Goal: Information Seeking & Learning: Check status

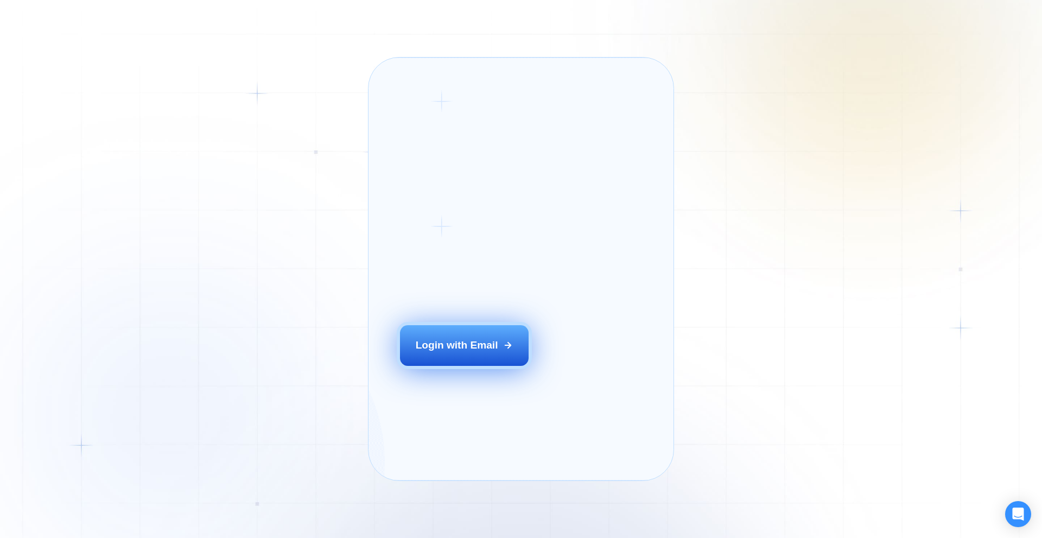
click at [449, 365] on button "Login with Email" at bounding box center [464, 345] width 129 height 40
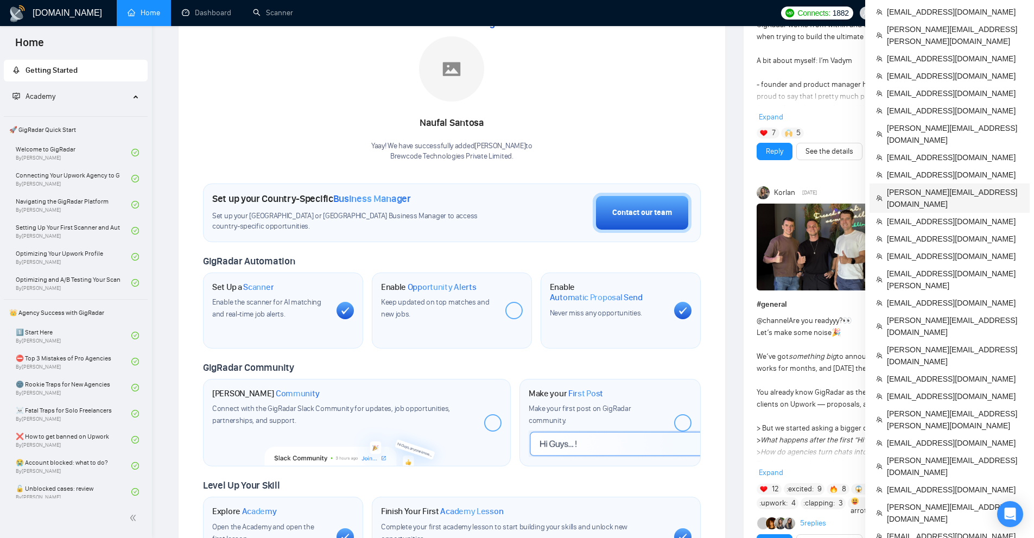
scroll to position [109, 0]
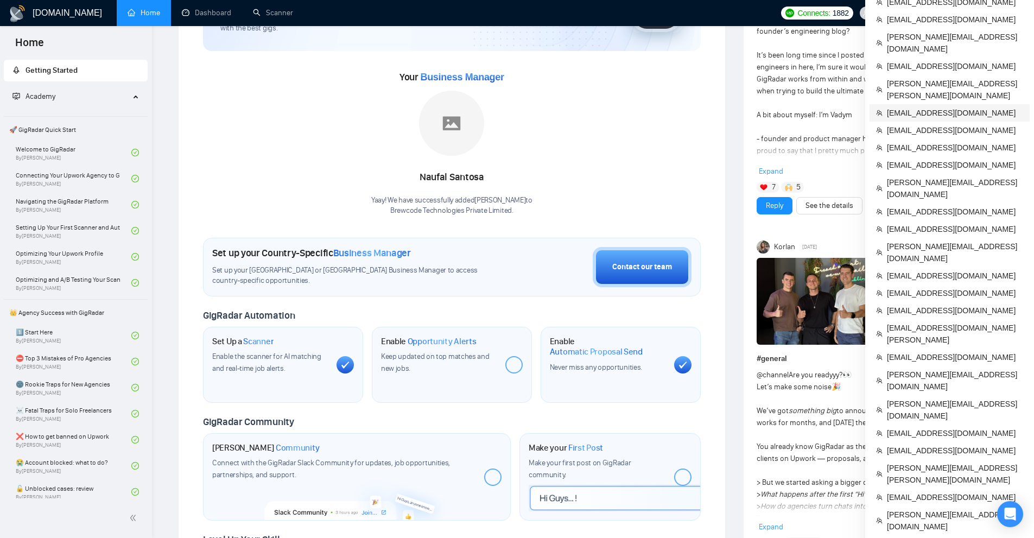
click at [908, 107] on span "juliemaemccarter@gmail.com" at bounding box center [955, 113] width 136 height 12
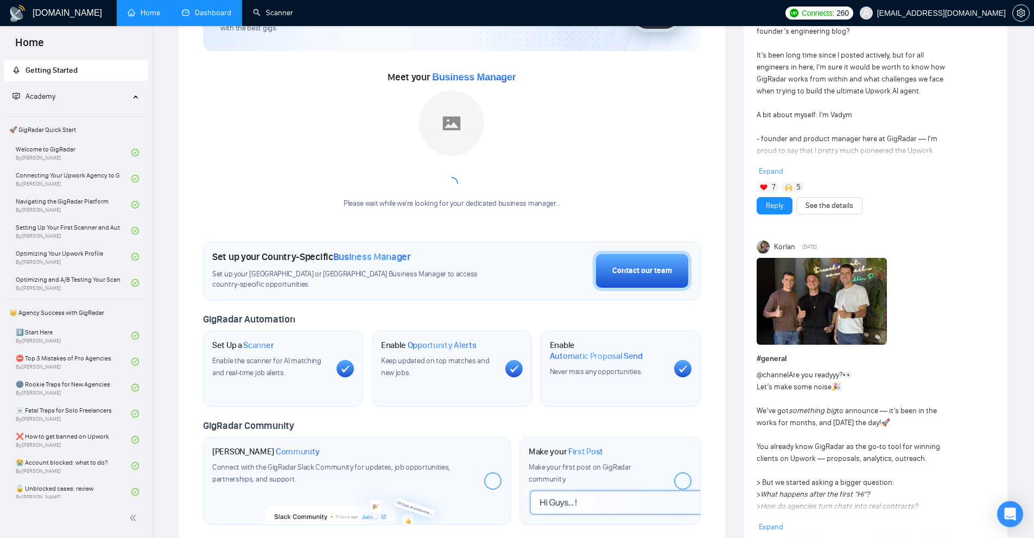
click at [231, 9] on link "Dashboard" at bounding box center [206, 12] width 49 height 9
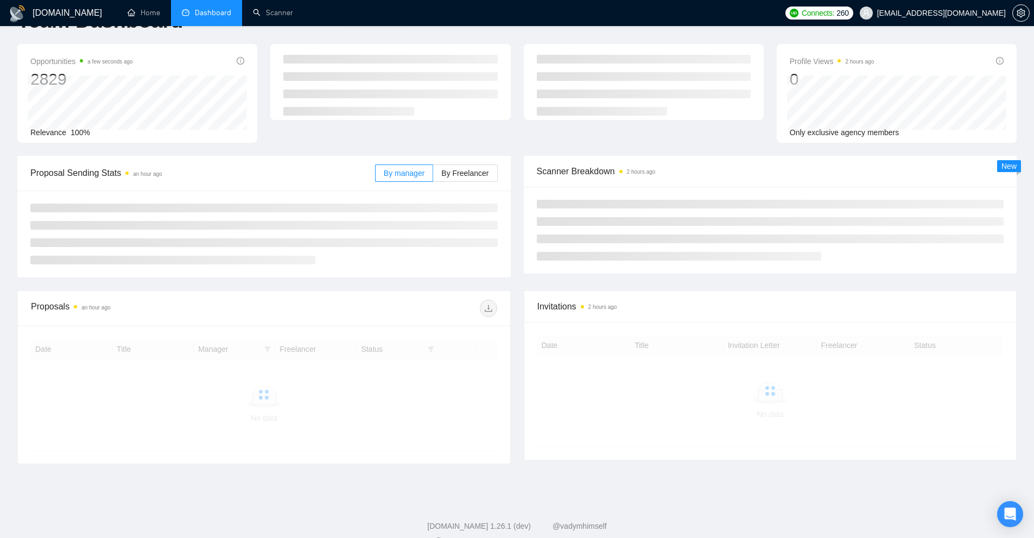
scroll to position [58, 0]
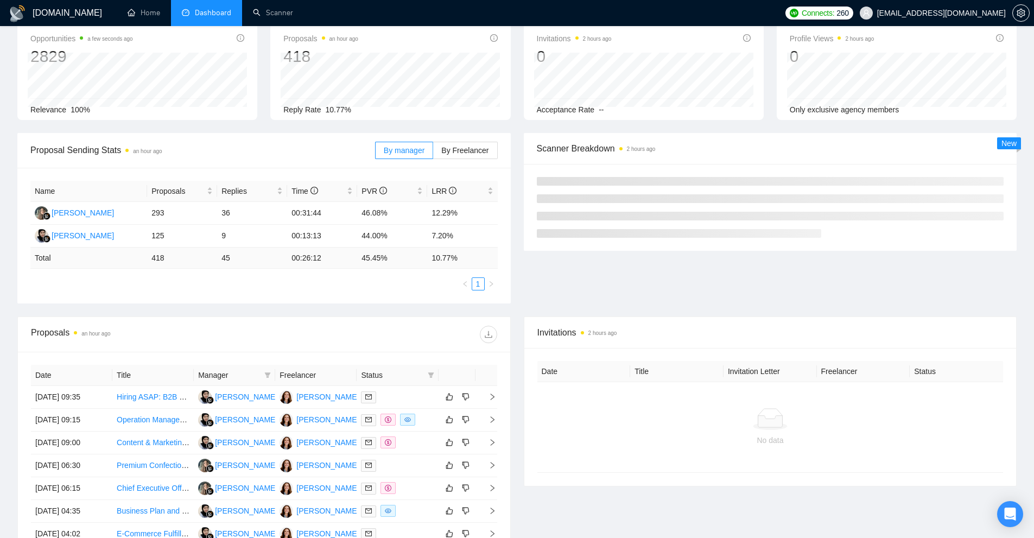
click at [267, 316] on div "Proposal Sending Stats an hour ago By manager By Freelancer Name Proposals Repl…" at bounding box center [517, 224] width 1012 height 183
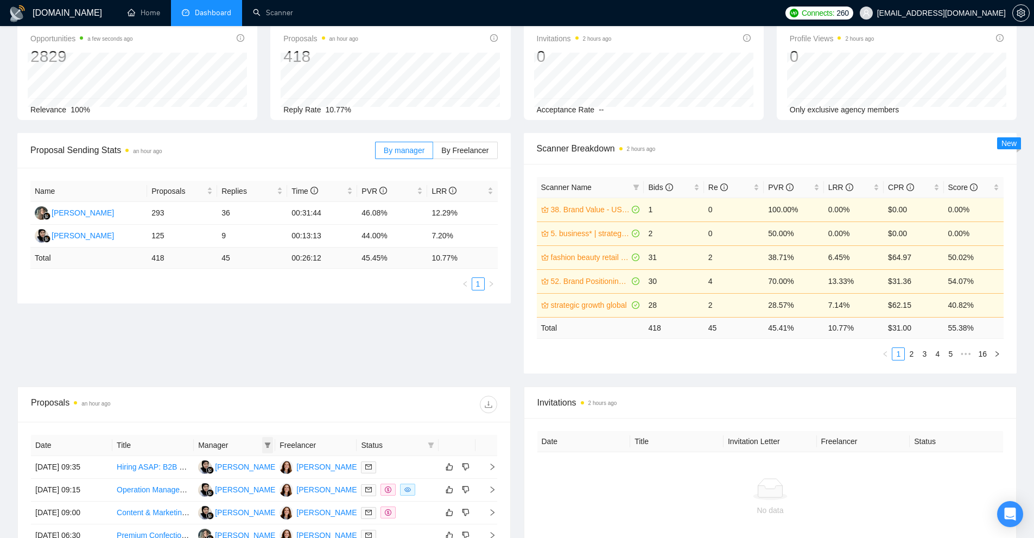
click at [268, 448] on icon "filter" at bounding box center [267, 445] width 7 height 7
click at [235, 464] on span "Iim Halimah" at bounding box center [241, 465] width 62 height 9
checkbox input "true"
click at [237, 501] on span "Lesia Kudashkina" at bounding box center [241, 500] width 62 height 9
checkbox input "true"
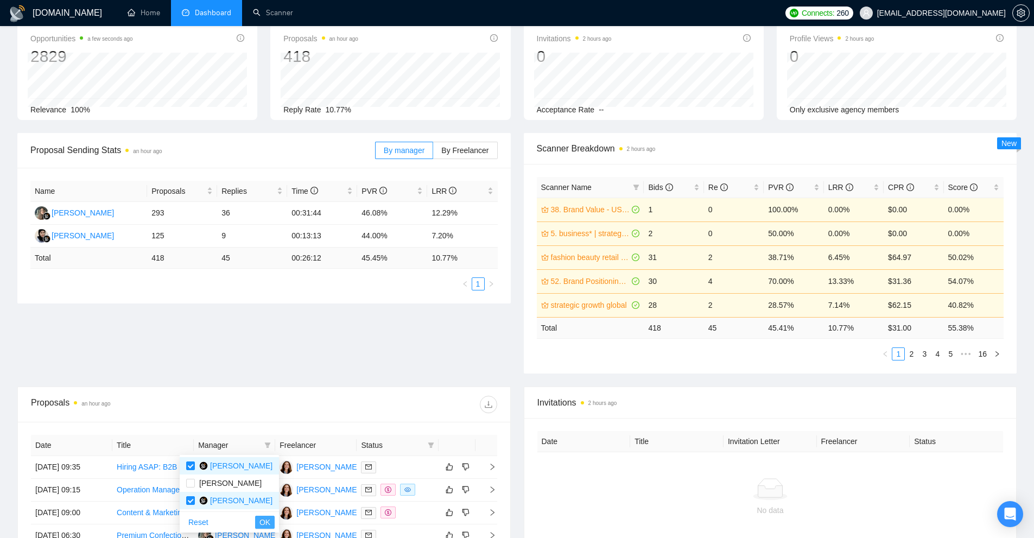
click at [259, 522] on span "OK" at bounding box center [264, 522] width 11 height 12
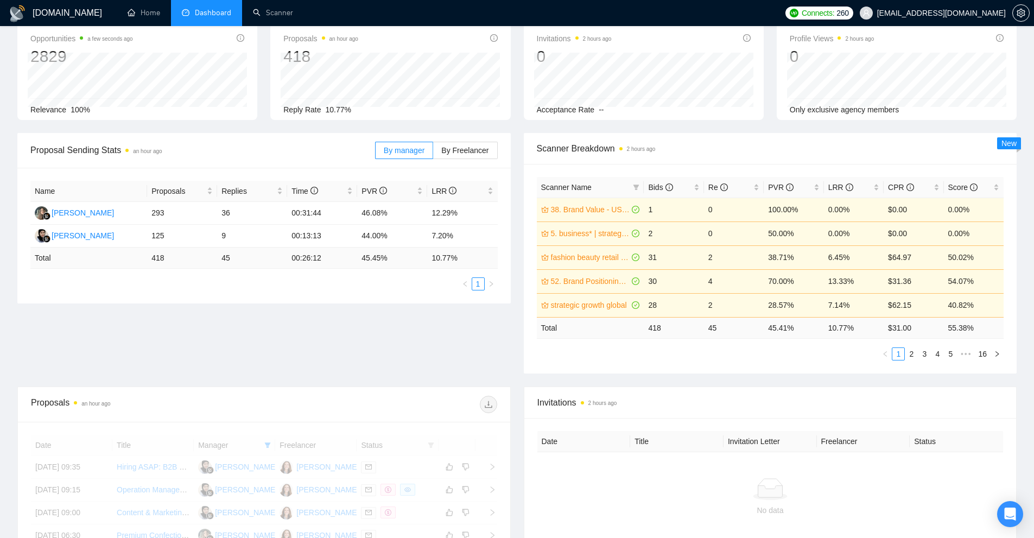
drag, startPoint x: 256, startPoint y: 522, endPoint x: 213, endPoint y: 391, distance: 137.6
click at [213, 398] on div "Proposals an hour ago" at bounding box center [147, 404] width 233 height 17
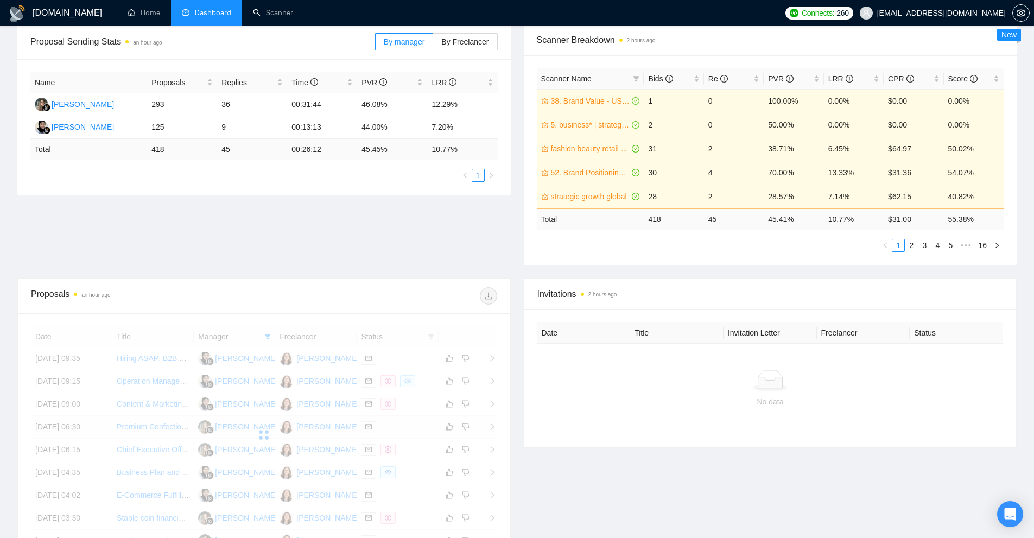
scroll to position [221, 0]
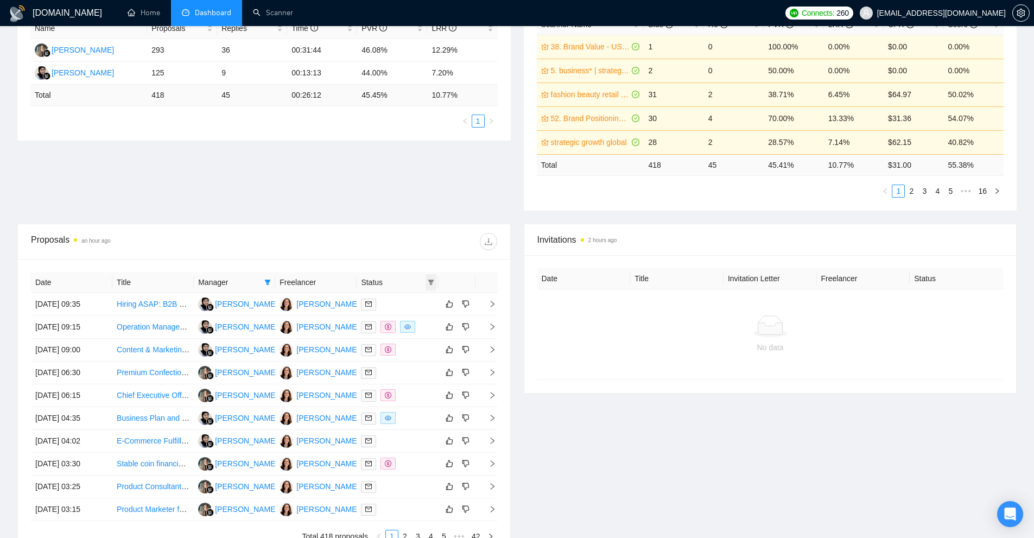
click at [428, 282] on icon "filter" at bounding box center [431, 282] width 7 height 7
click at [412, 304] on span "Chat" at bounding box center [403, 303] width 52 height 12
checkbox input "true"
click at [421, 347] on span "OK" at bounding box center [421, 342] width 11 height 12
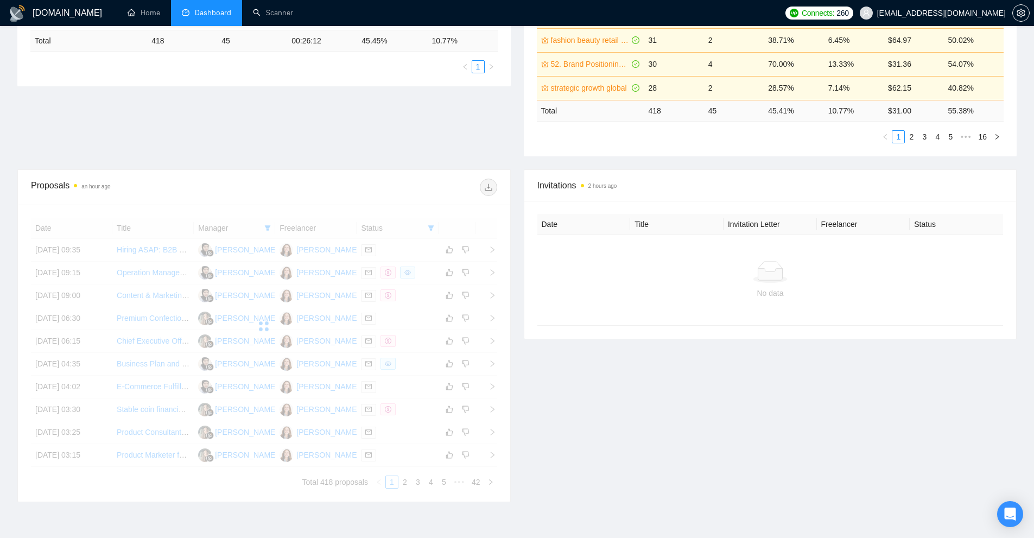
scroll to position [4, 0]
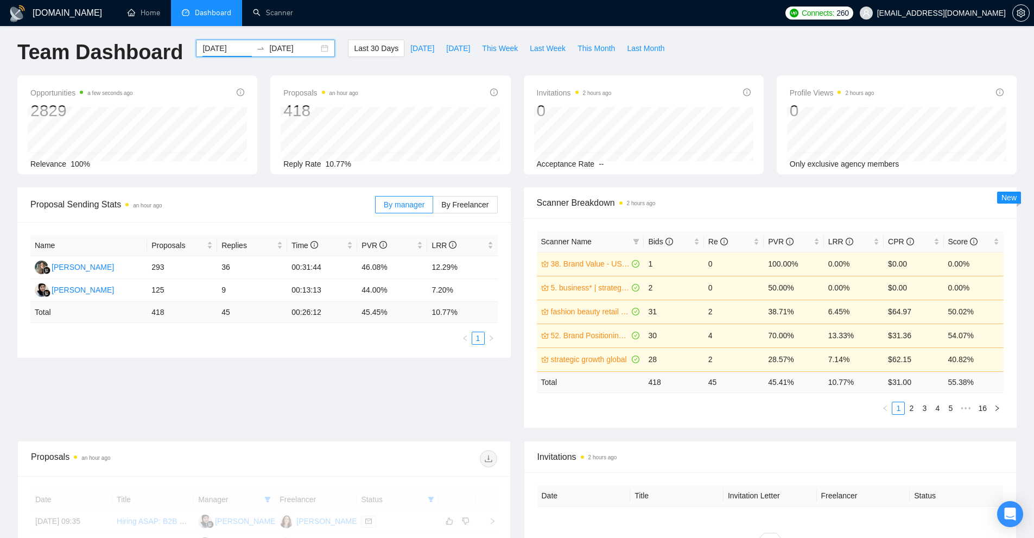
click at [220, 50] on input "2025-09-10" at bounding box center [226, 48] width 49 height 12
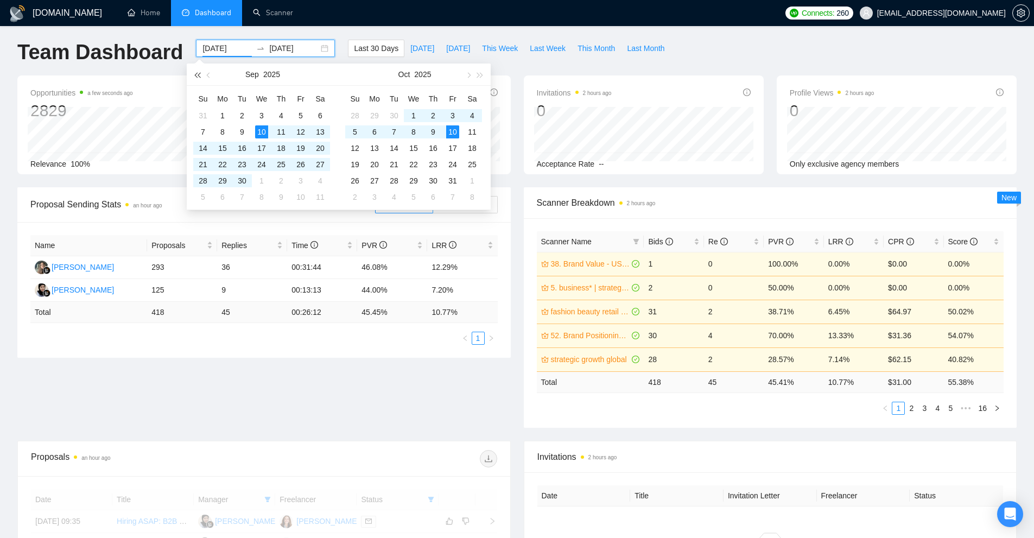
click at [197, 72] on span "button" at bounding box center [196, 74] width 5 height 5
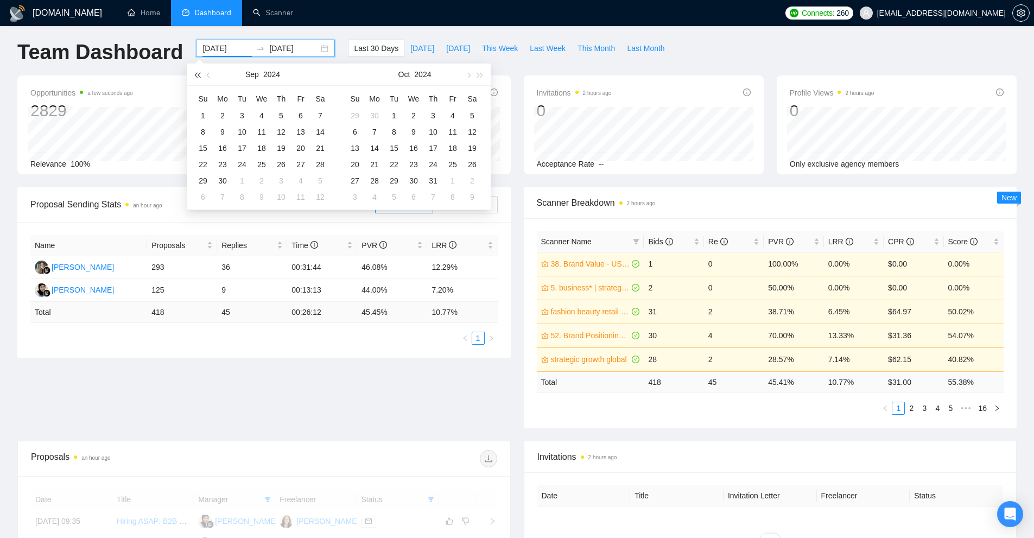
click at [197, 72] on span "button" at bounding box center [196, 74] width 5 height 5
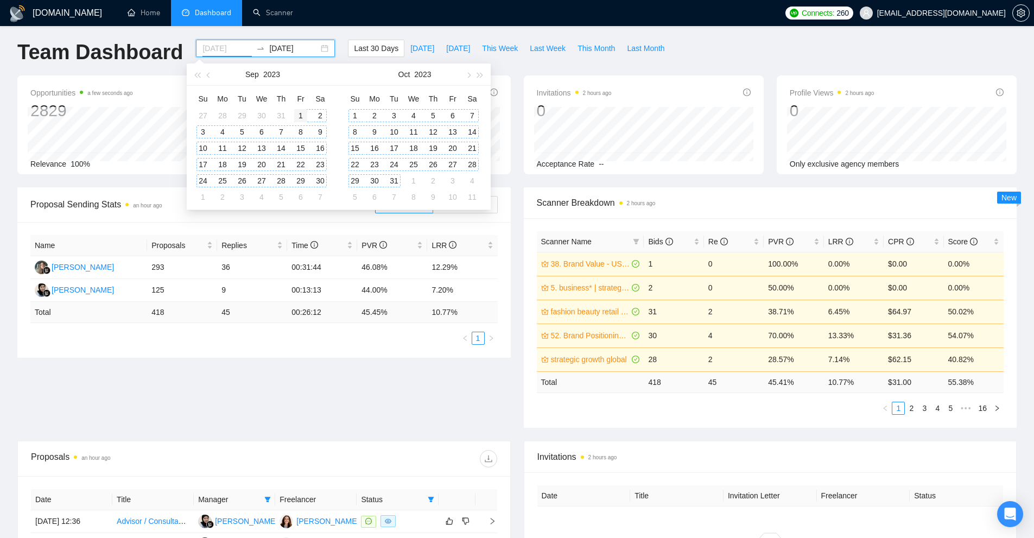
type input "2023-09-01"
click at [301, 116] on div "1" at bounding box center [300, 115] width 13 height 13
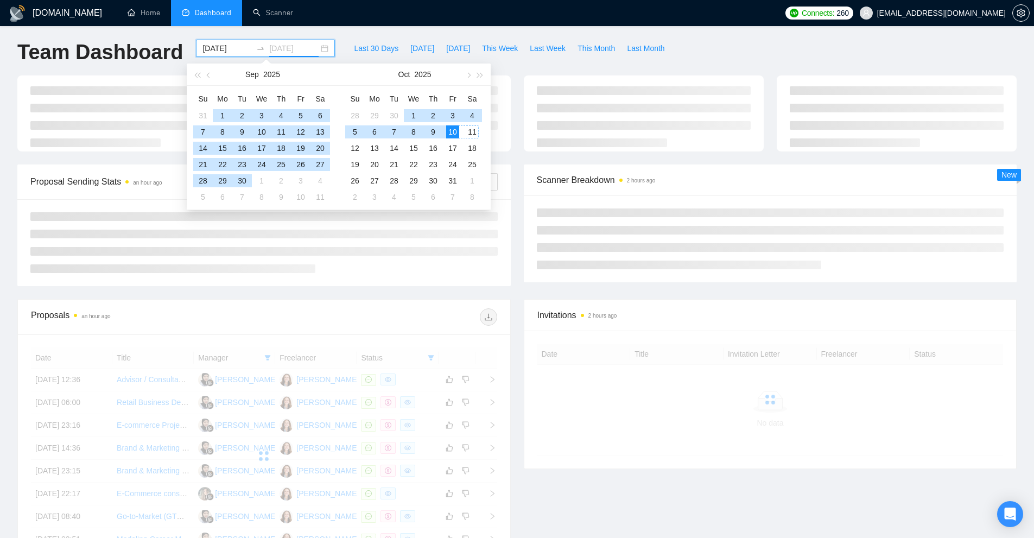
type input "2025-10-10"
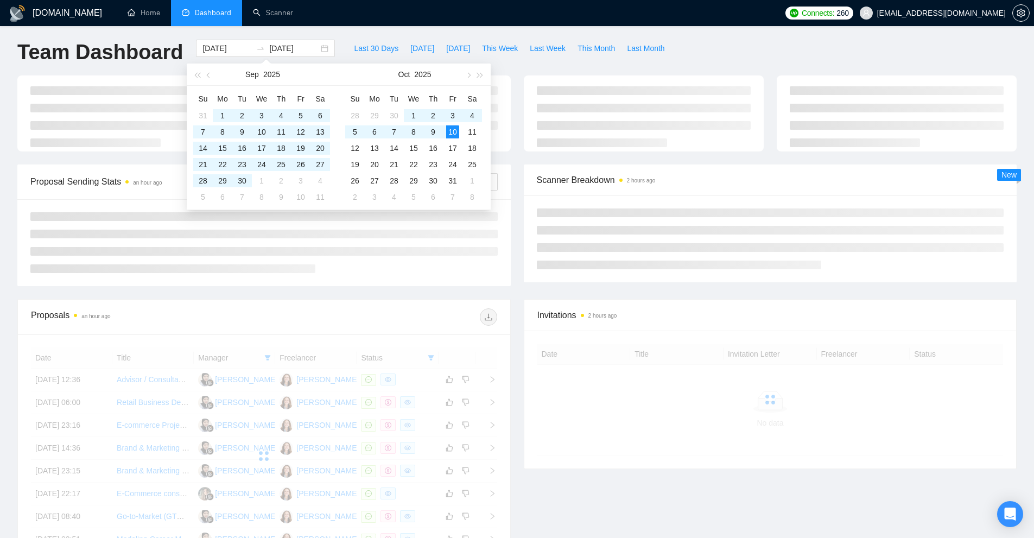
click at [391, 308] on div at bounding box center [380, 316] width 233 height 17
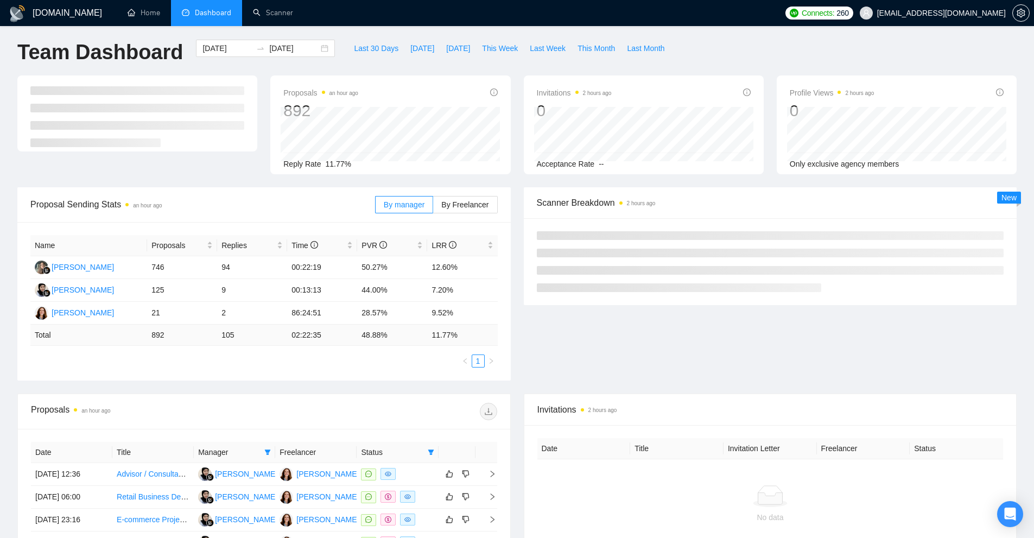
scroll to position [289, 0]
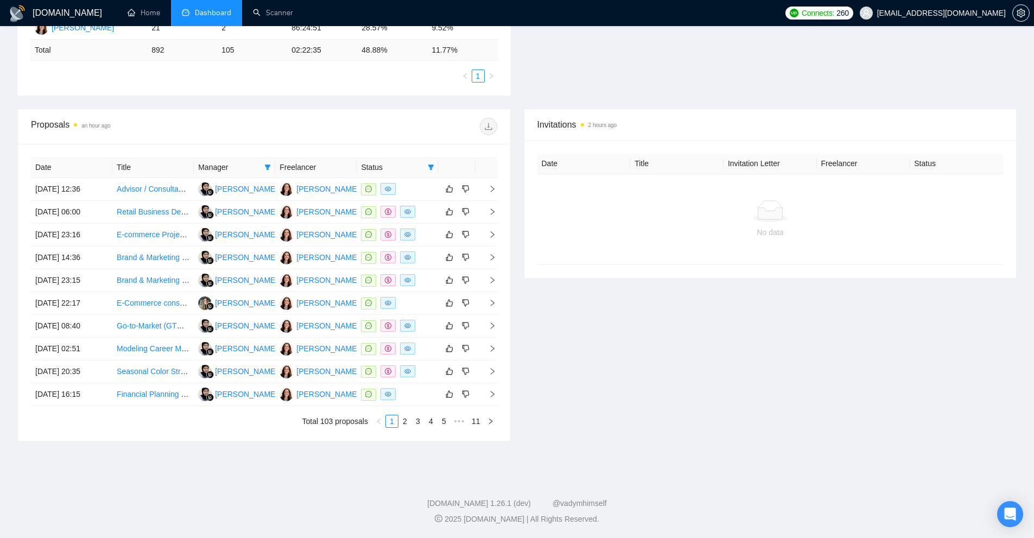
click at [490, 125] on main "Team Dashboard 2023-09-01 2025-10-10 Last 30 Days Today Yesterday This Week Las…" at bounding box center [516, 104] width 999 height 699
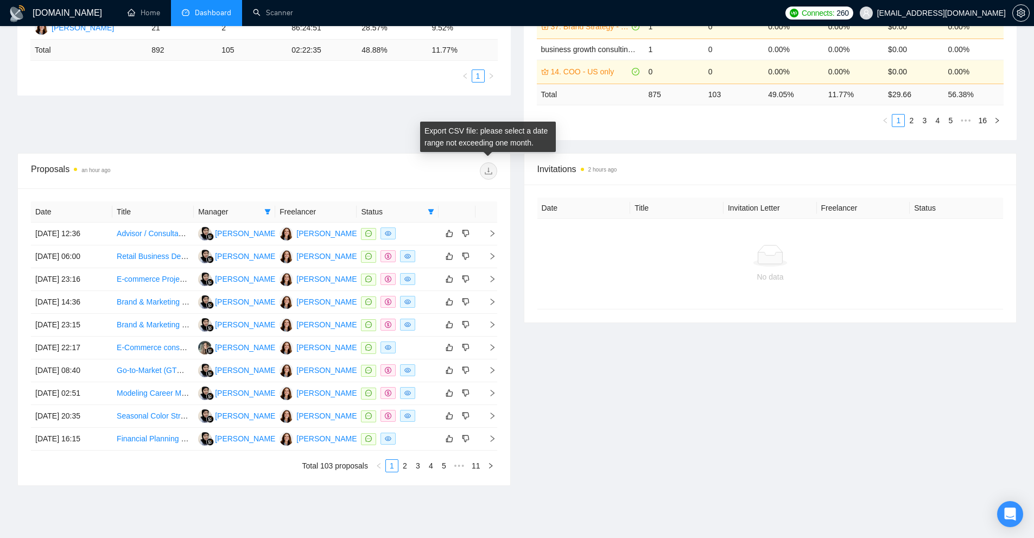
scroll to position [0, 0]
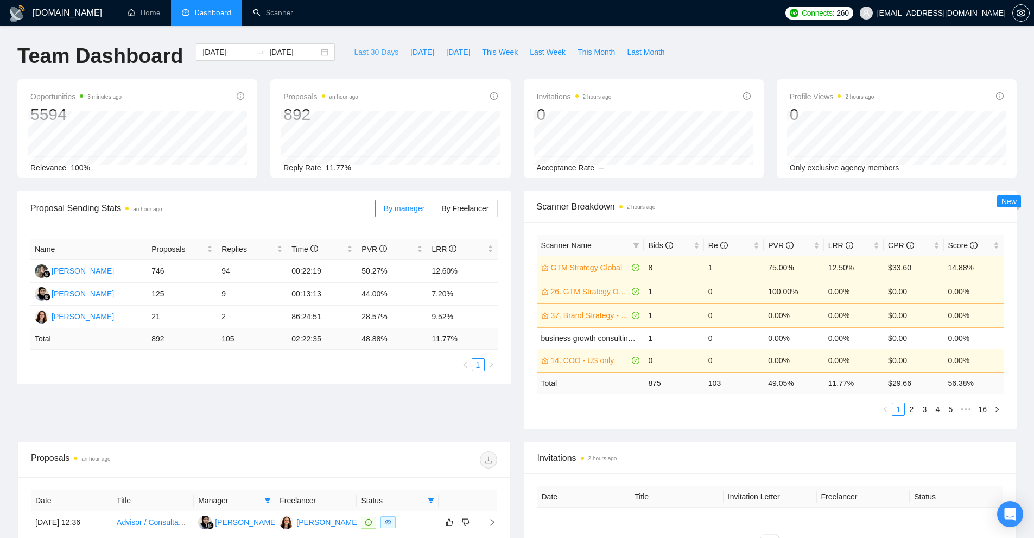
click at [371, 51] on span "Last 30 Days" at bounding box center [376, 52] width 44 height 12
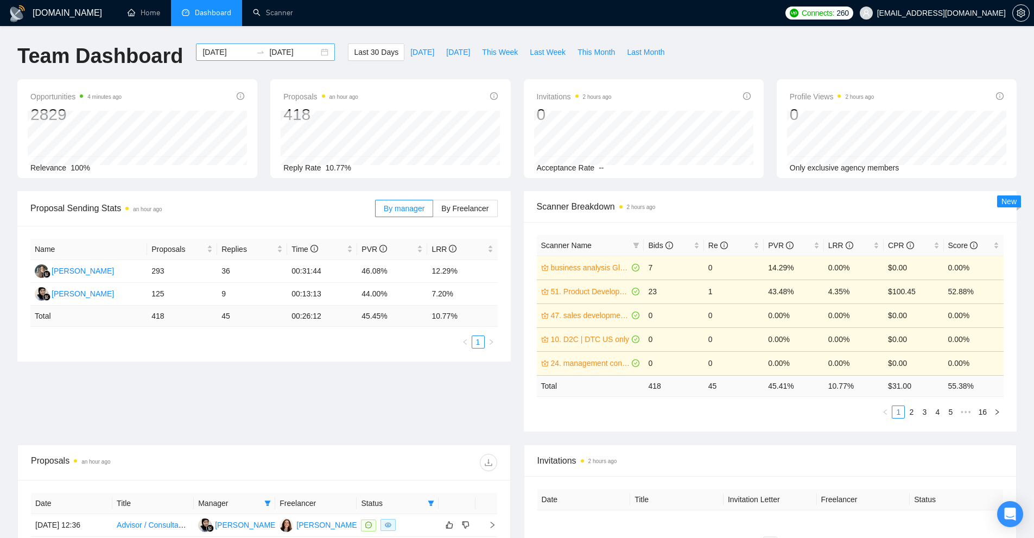
click at [222, 53] on input "2025-09-10" at bounding box center [226, 52] width 49 height 12
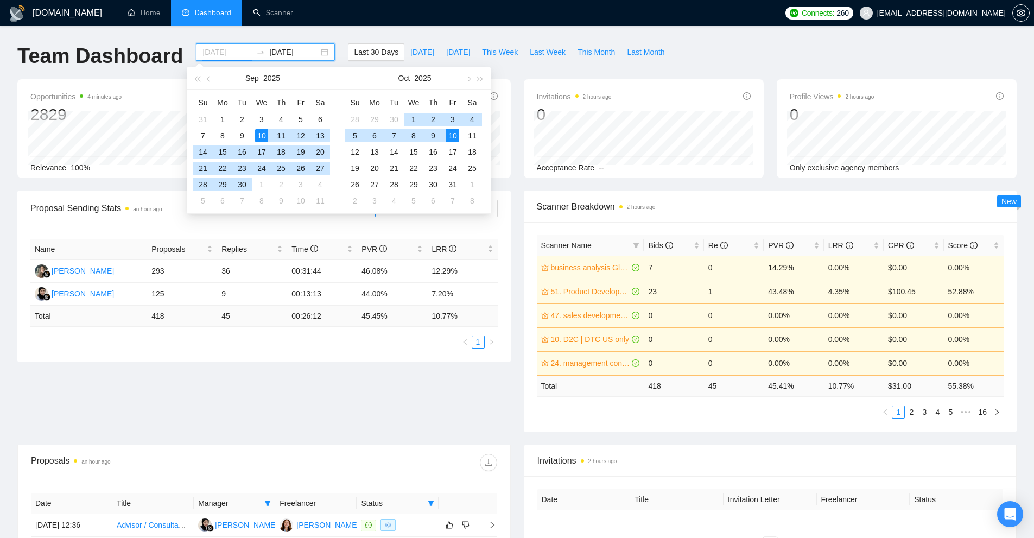
type input "2025-09-10"
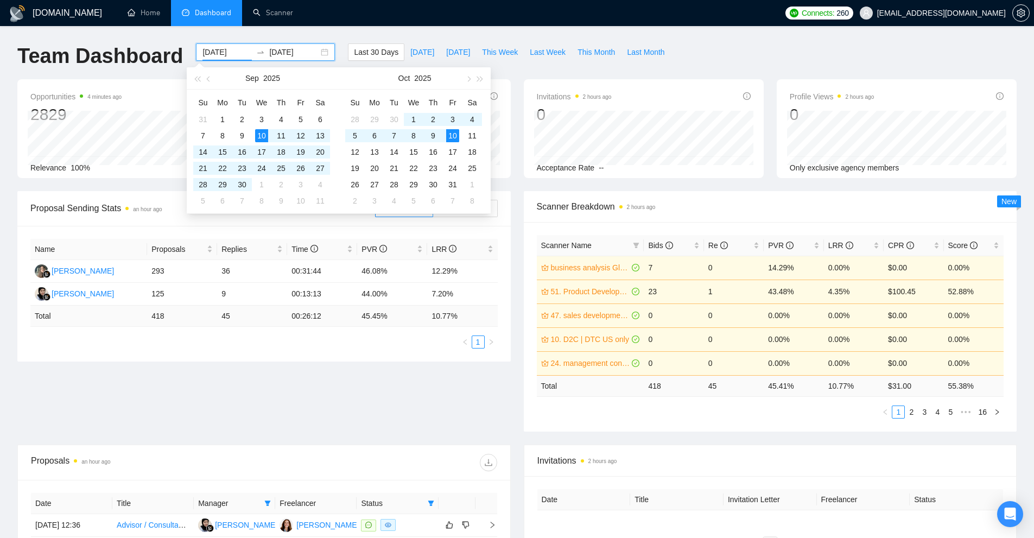
click at [272, 49] on input "2025-10-10" at bounding box center [293, 52] width 49 height 12
click at [262, 136] on div "10" at bounding box center [261, 135] width 13 height 13
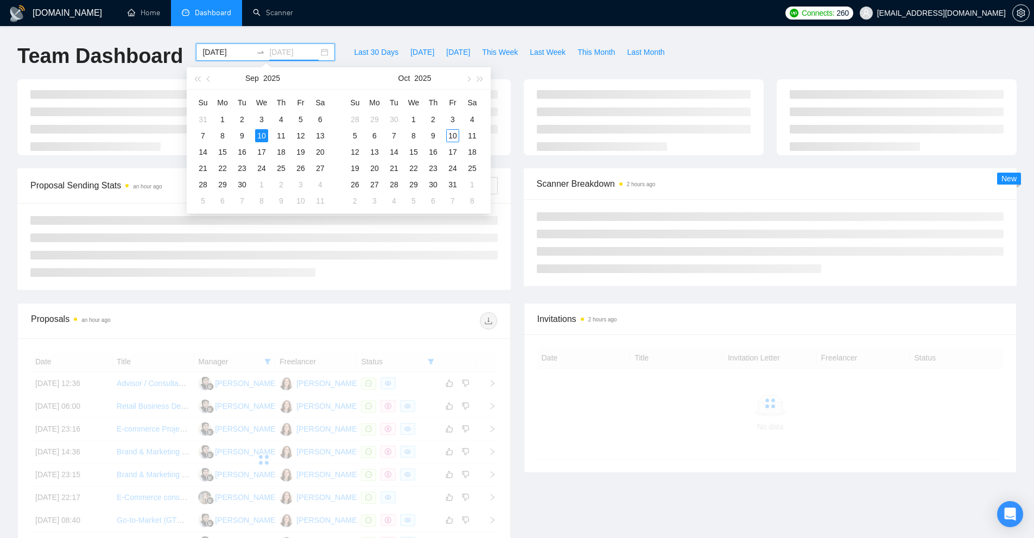
type input "2025-09-10"
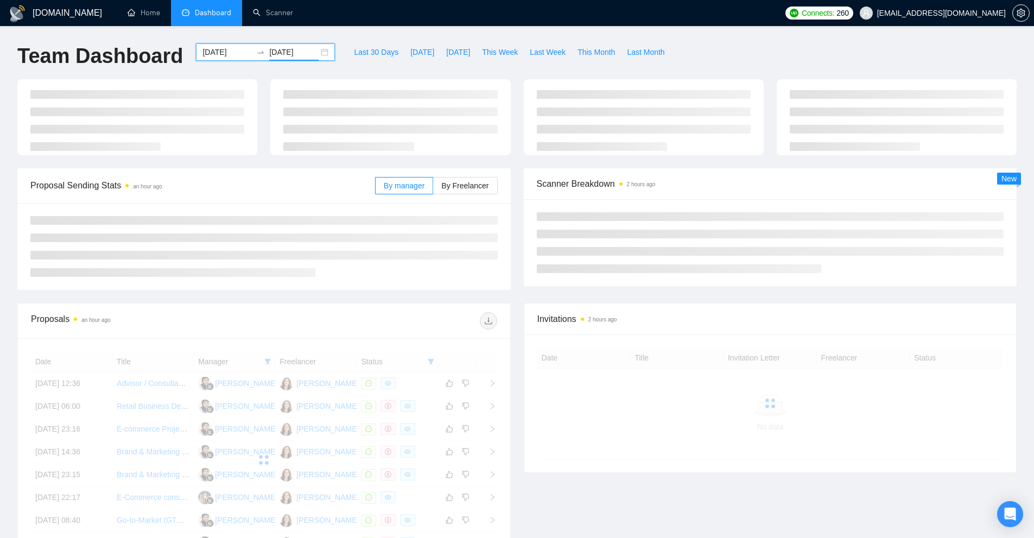
click at [224, 52] on input "2025-09-10" at bounding box center [226, 52] width 49 height 12
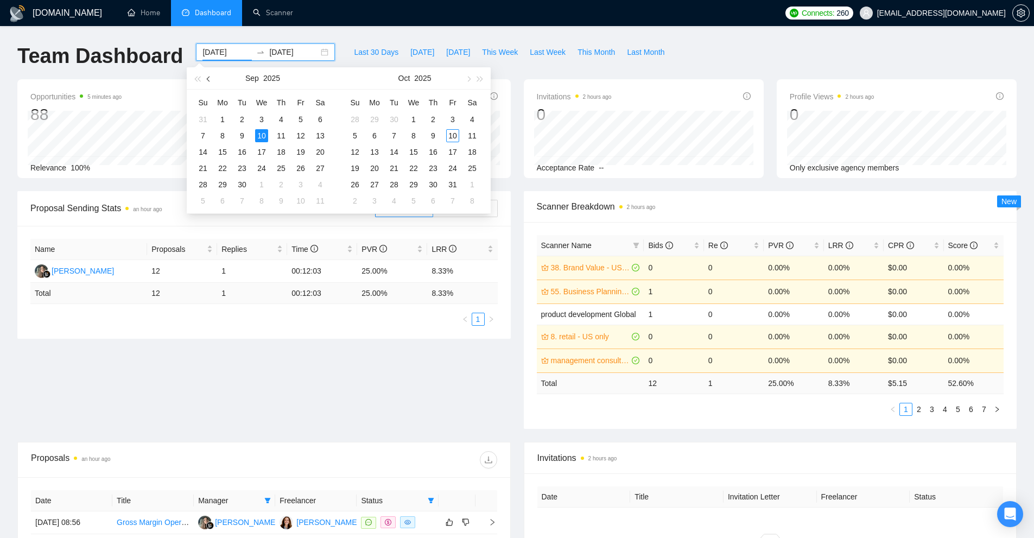
click at [207, 81] on button "button" at bounding box center [209, 78] width 12 height 22
type input "2025-08-10"
click at [206, 153] on div "10" at bounding box center [202, 151] width 13 height 13
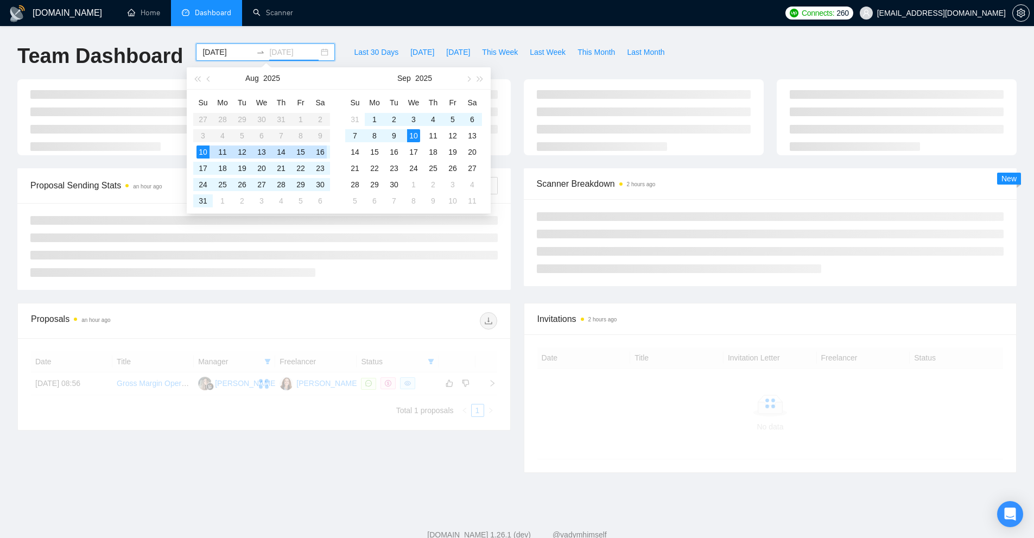
type input "2025-09-10"
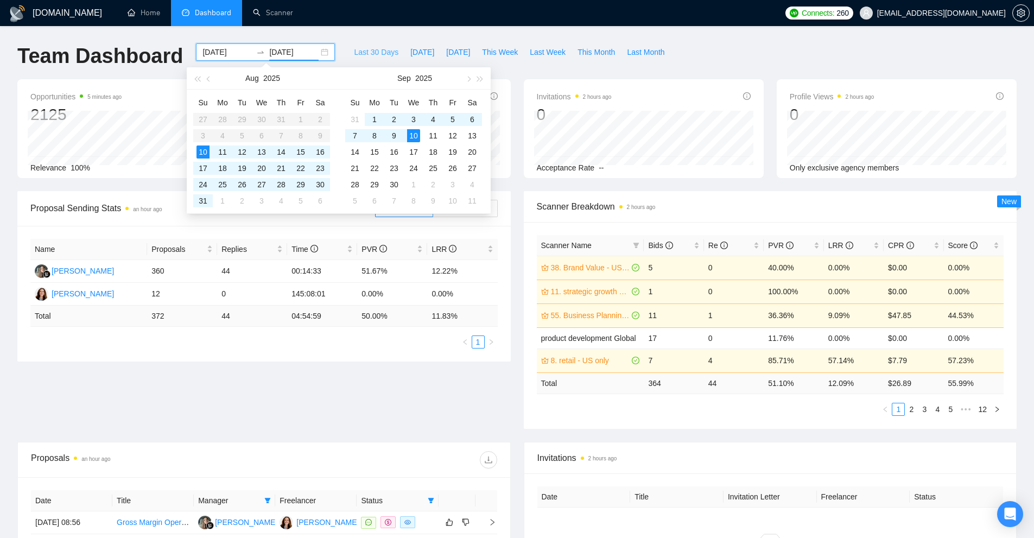
click at [354, 50] on span "Last 30 Days" at bounding box center [376, 52] width 44 height 12
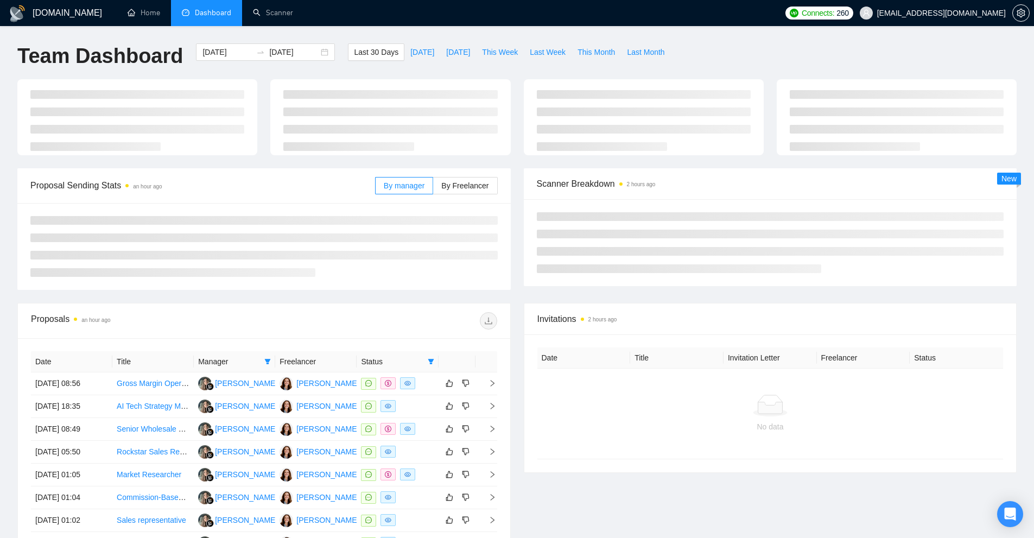
type input "2025-09-10"
type input "2025-10-10"
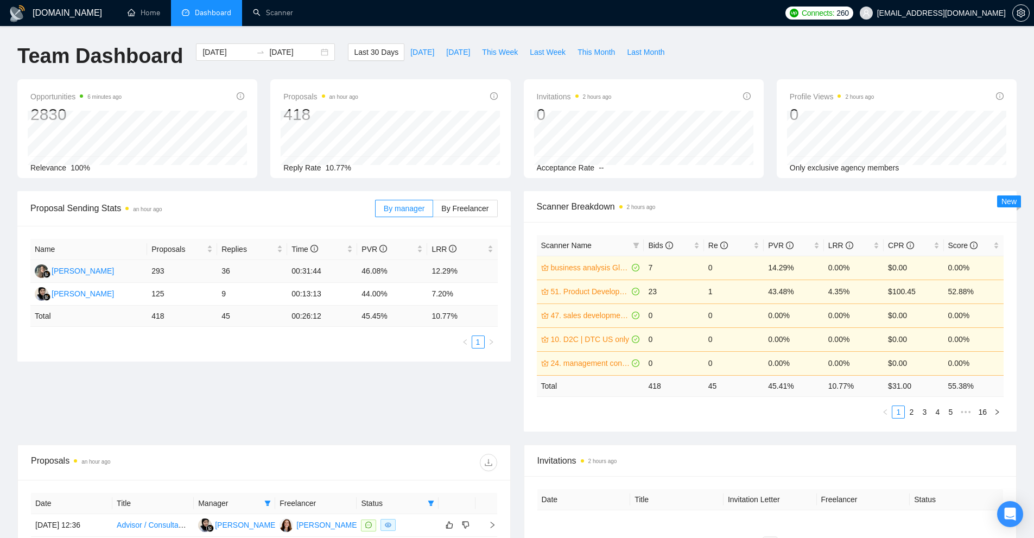
scroll to position [217, 0]
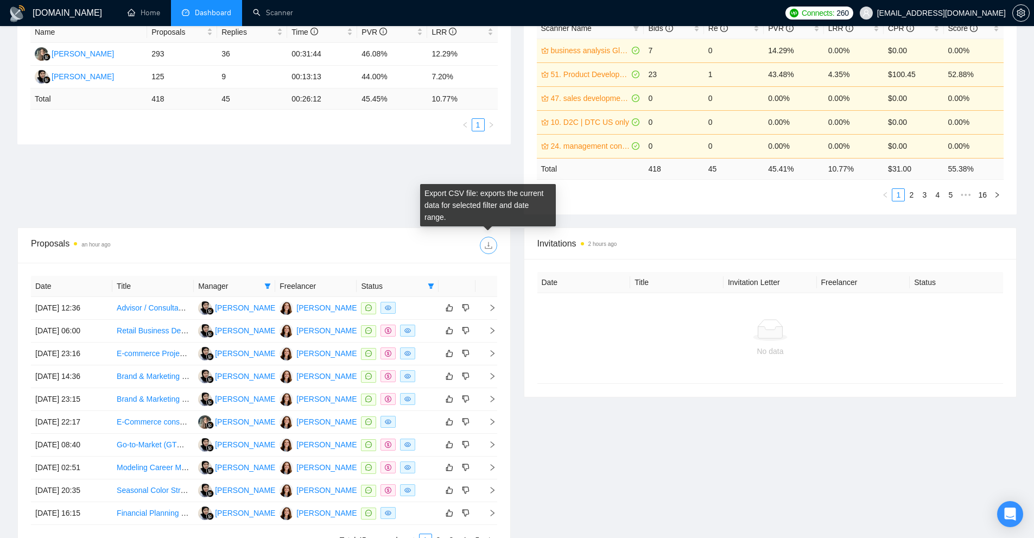
click at [486, 241] on icon "download" at bounding box center [488, 245] width 9 height 9
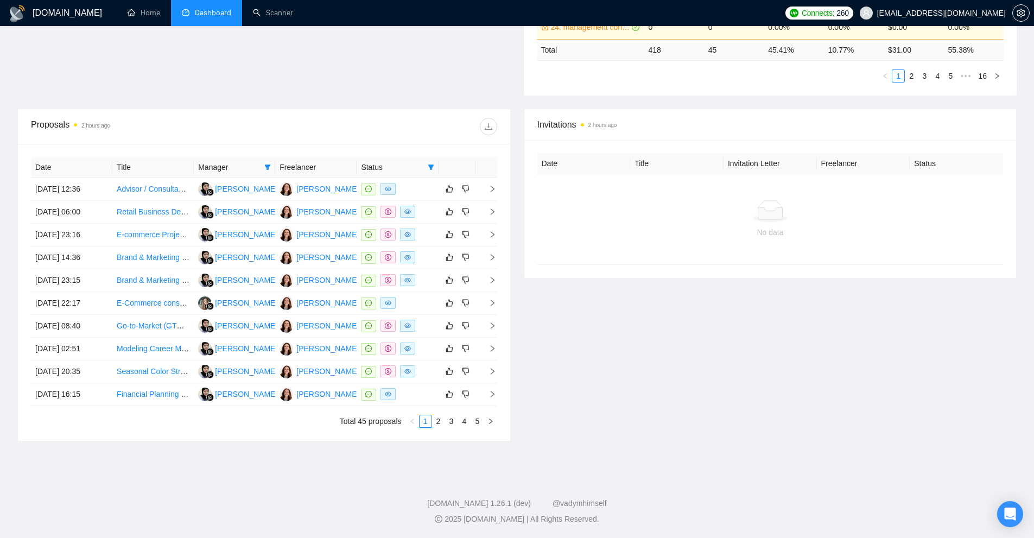
scroll to position [0, 0]
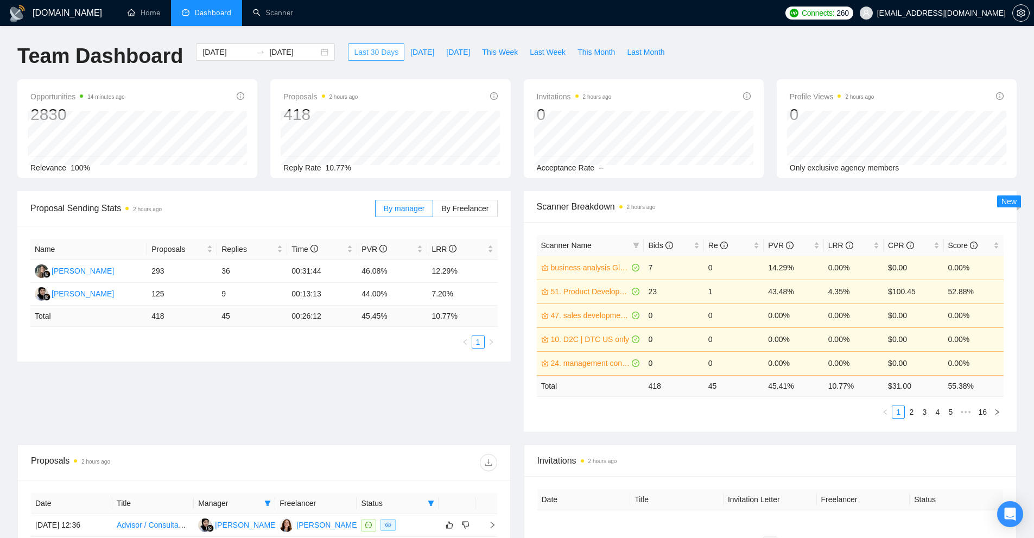
drag, startPoint x: 347, startPoint y: 53, endPoint x: 384, endPoint y: 48, distance: 37.2
click at [387, 50] on button "Last 30 Days" at bounding box center [376, 51] width 56 height 17
click at [354, 52] on span "Last 30 Days" at bounding box center [376, 52] width 44 height 12
drag, startPoint x: 365, startPoint y: 56, endPoint x: 407, endPoint y: 55, distance: 41.8
click at [407, 55] on div "Last 30 Days Today Yesterday This Week Last Week This Month Last Month" at bounding box center [508, 61] width 335 height 36
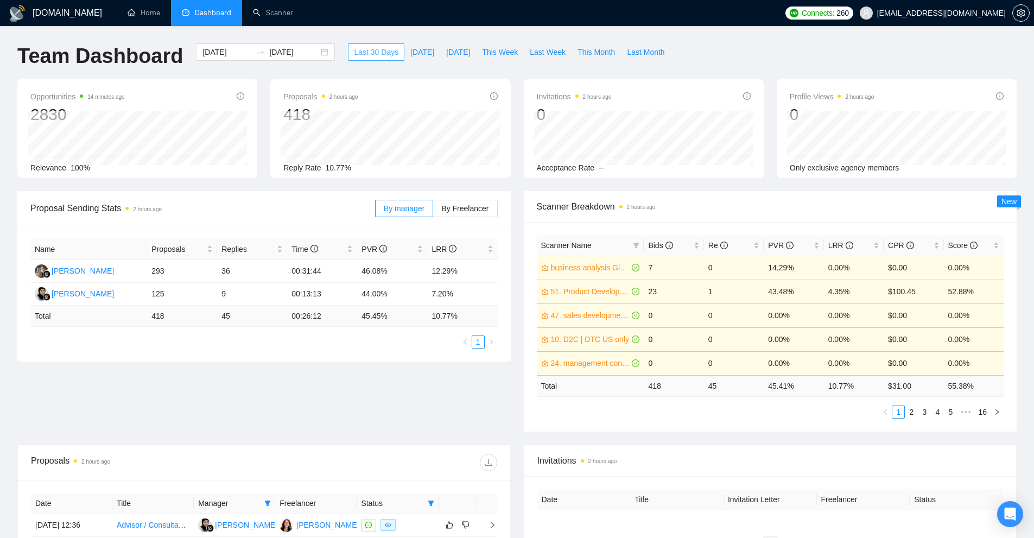
scroll to position [217, 0]
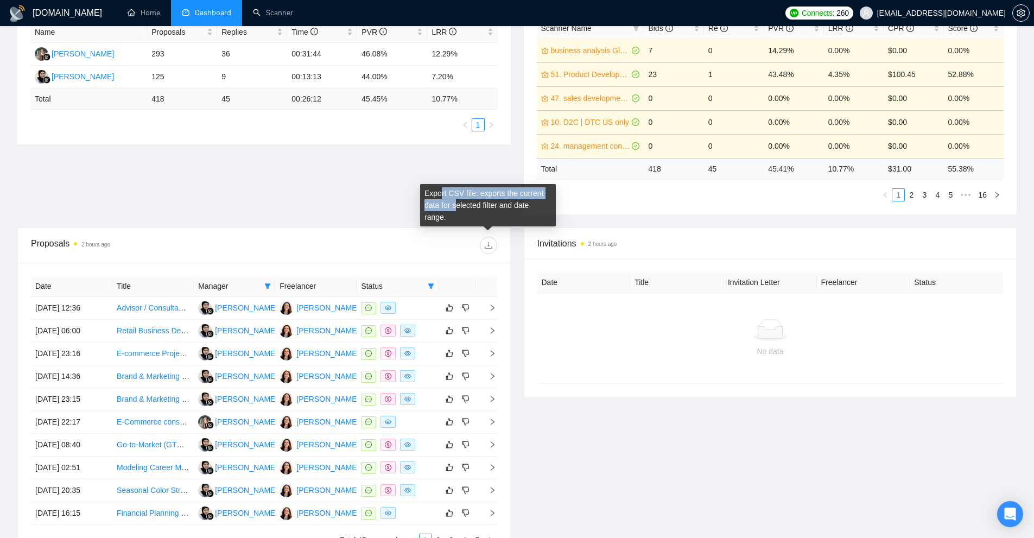
drag, startPoint x: 417, startPoint y: 197, endPoint x: 442, endPoint y: 192, distance: 25.7
click at [442, 192] on div "Export CSV file: exports the current data for selected filter and date range." at bounding box center [488, 205] width 136 height 42
click at [444, 192] on div "Export CSV file: exports the current data for selected filter and date range." at bounding box center [488, 205] width 136 height 42
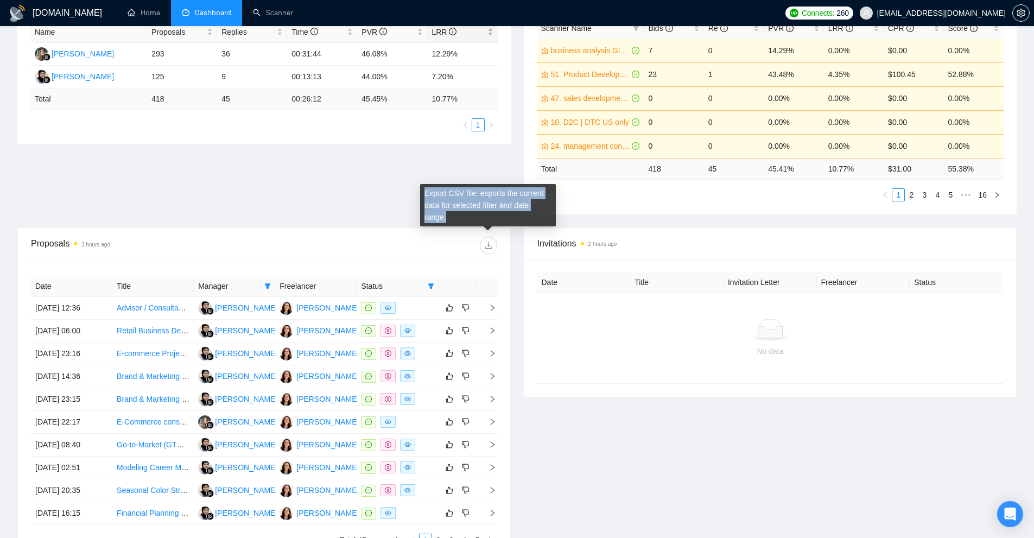
scroll to position [0, 0]
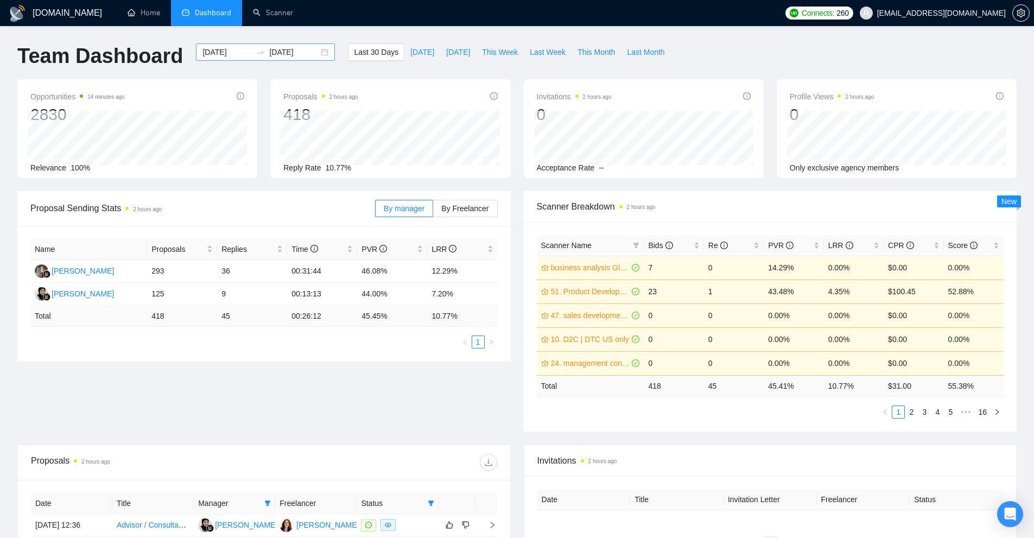
click at [220, 52] on input "2025-09-10" at bounding box center [226, 52] width 49 height 12
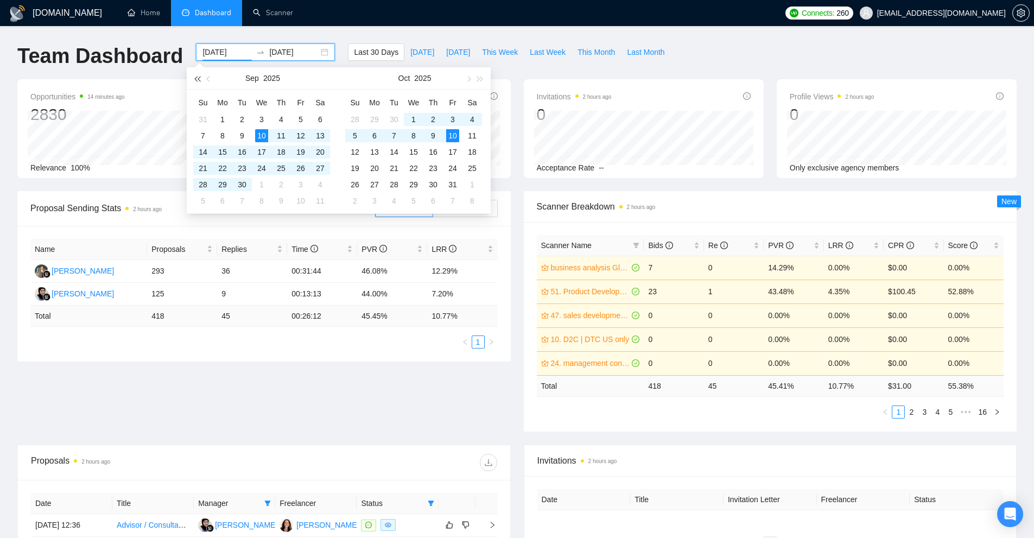
click at [202, 78] on button "button" at bounding box center [197, 78] width 12 height 22
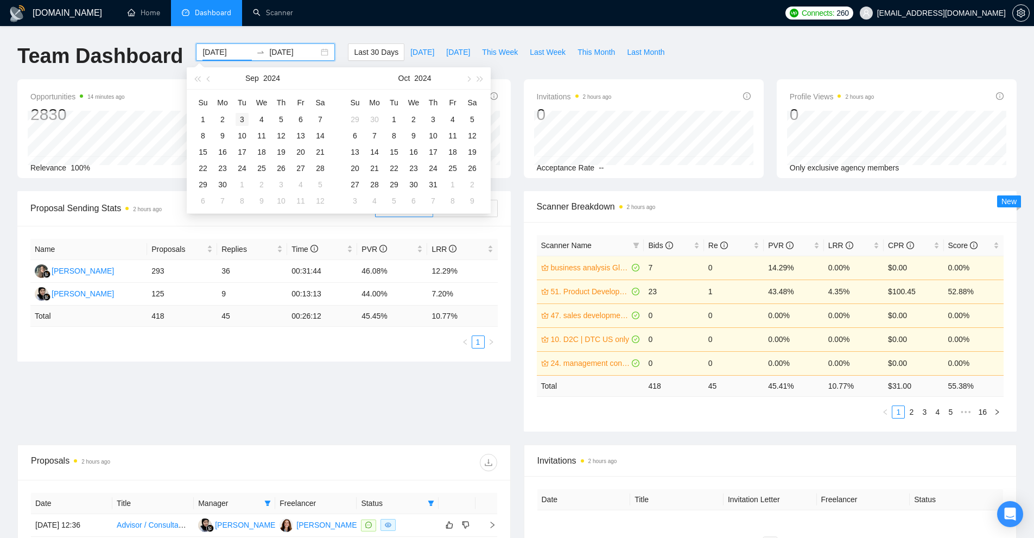
type input "2024-09-03"
click at [239, 123] on div "3" at bounding box center [241, 119] width 13 height 13
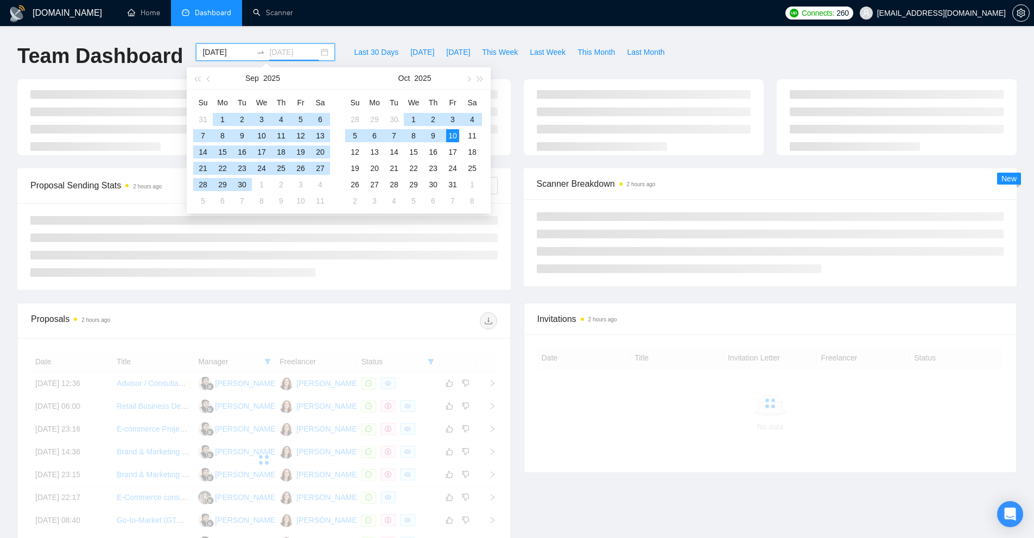
type input "2025-10-10"
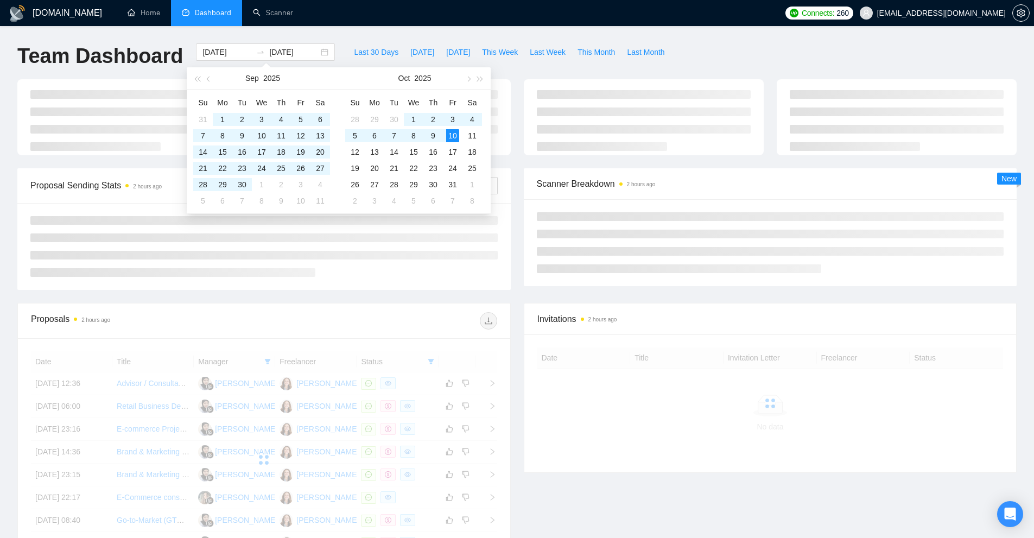
click at [483, 279] on div at bounding box center [263, 246] width 493 height 87
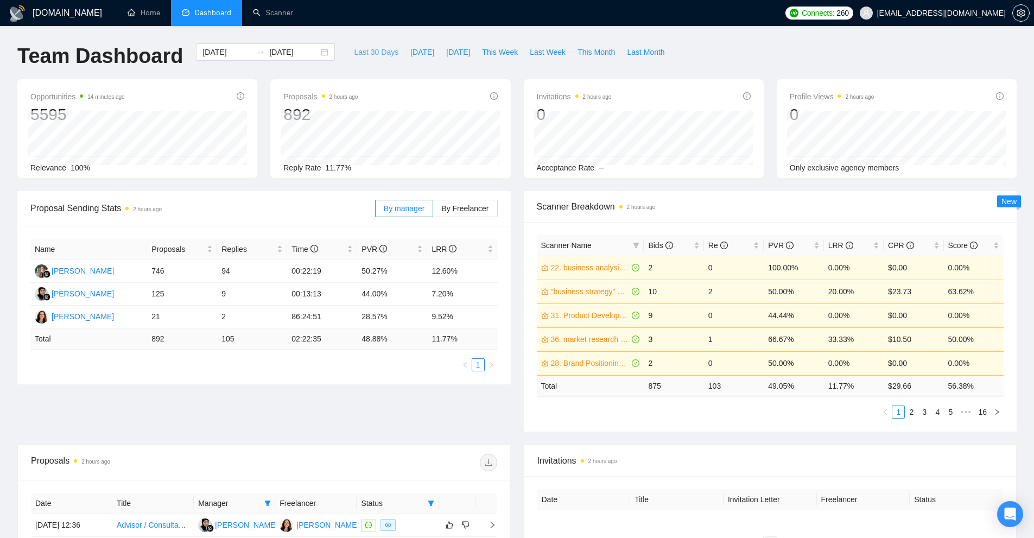
click at [354, 49] on span "Last 30 Days" at bounding box center [376, 52] width 44 height 12
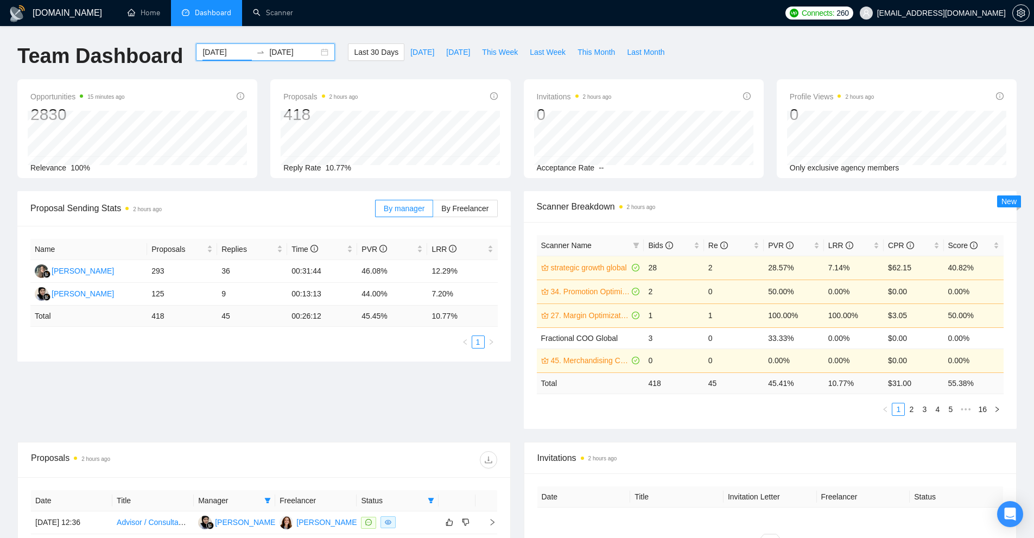
click at [227, 54] on input "2025-09-10" at bounding box center [226, 52] width 49 height 12
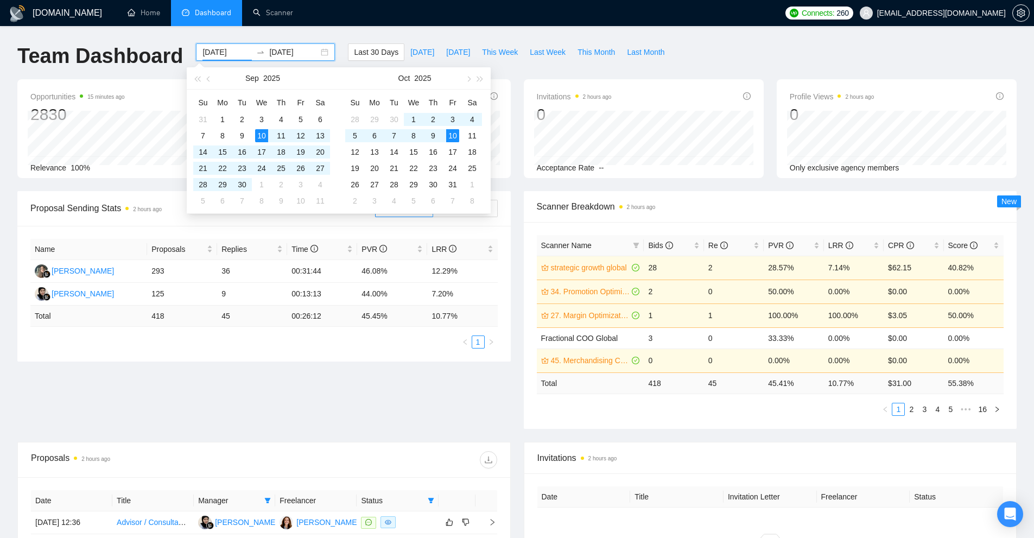
click at [550, 172] on span "Acceptance Rate" at bounding box center [566, 167] width 58 height 9
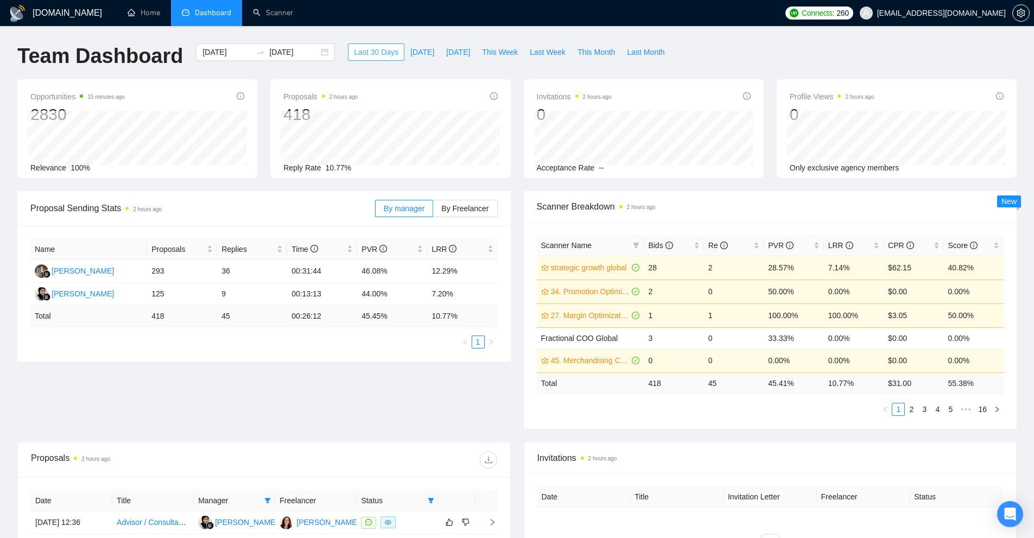
click at [371, 59] on button "Last 30 Days" at bounding box center [376, 51] width 56 height 17
drag, startPoint x: 335, startPoint y: 56, endPoint x: 392, endPoint y: 86, distance: 63.8
click at [386, 52] on div "Last 30 Days Today Yesterday This Week Last Week This Month Last Month" at bounding box center [508, 61] width 335 height 36
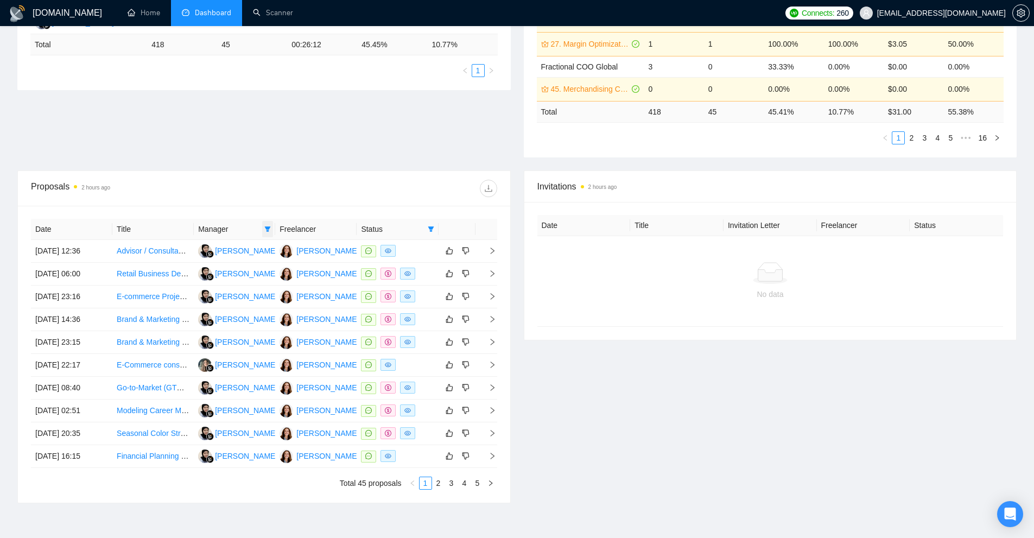
click at [263, 230] on span at bounding box center [267, 229] width 11 height 16
click at [271, 193] on div at bounding box center [380, 188] width 233 height 17
click at [270, 231] on icon "filter" at bounding box center [267, 229] width 7 height 7
click at [363, 186] on div at bounding box center [380, 188] width 233 height 17
click at [430, 230] on icon "filter" at bounding box center [431, 228] width 6 height 5
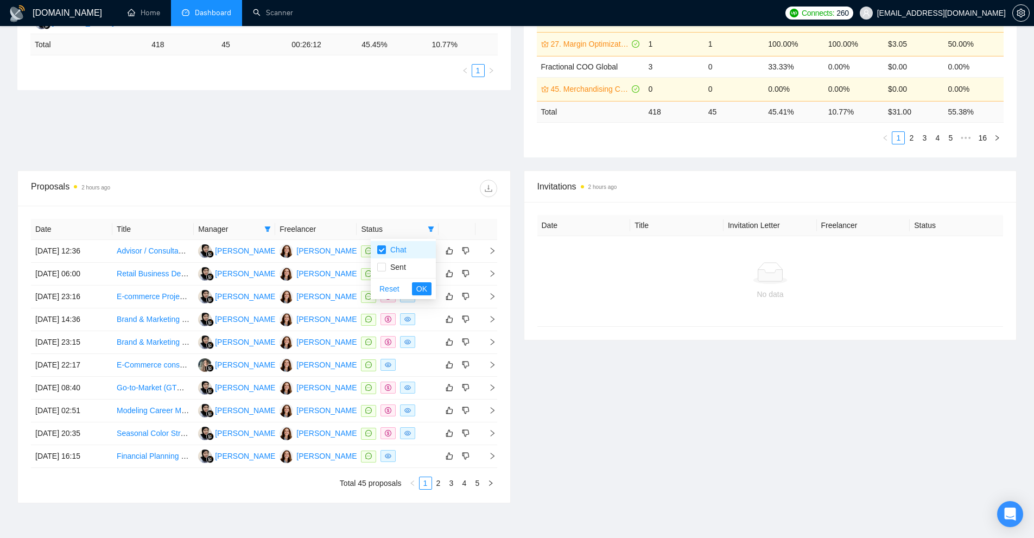
click at [419, 205] on div "Proposals 2 hours ago" at bounding box center [264, 188] width 466 height 35
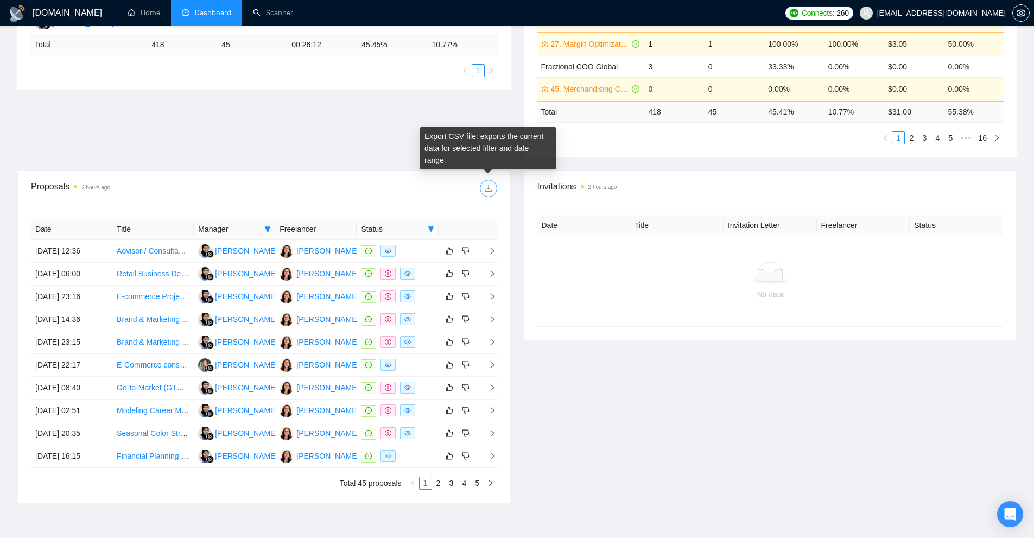
click at [487, 190] on icon "download" at bounding box center [488, 188] width 9 height 9
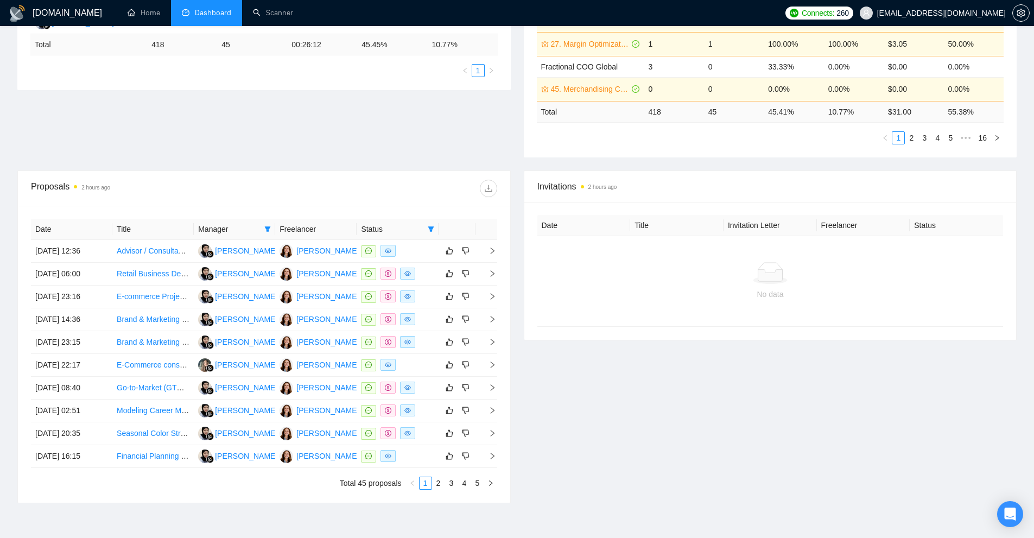
scroll to position [0, 0]
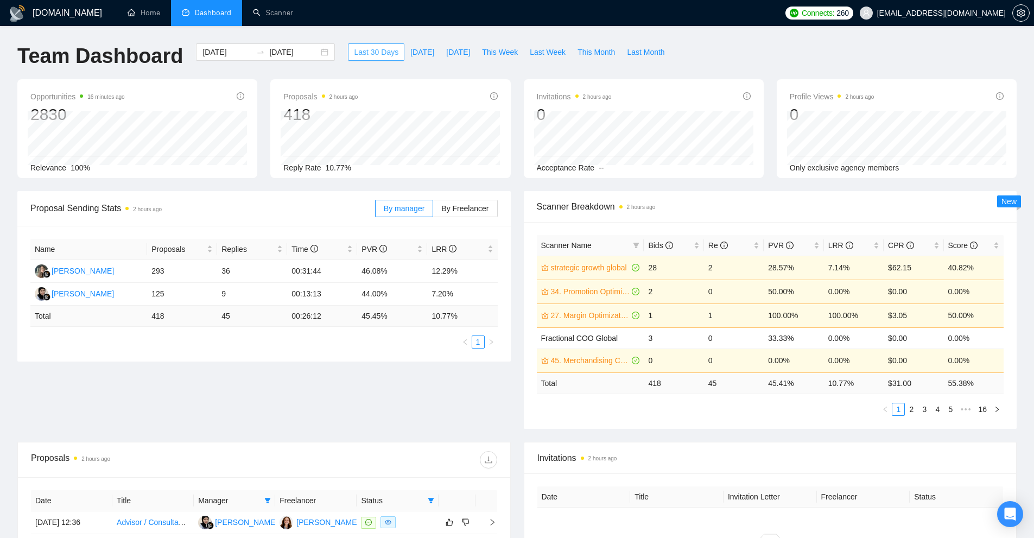
drag, startPoint x: 344, startPoint y: 53, endPoint x: 385, endPoint y: 55, distance: 40.8
click at [385, 55] on button "Last 30 Days" at bounding box center [376, 51] width 56 height 17
click at [252, 54] on div at bounding box center [260, 52] width 17 height 9
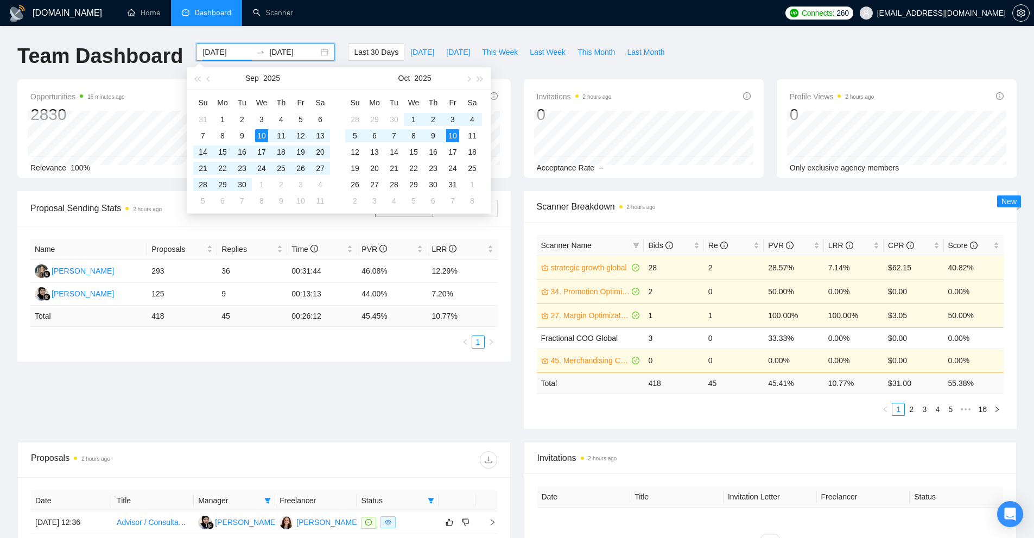
type input "2025-09-10"
click at [480, 388] on div "Proposal Sending Stats 2 hours ago By manager By Freelancer Name Proposals Repl…" at bounding box center [517, 316] width 1012 height 251
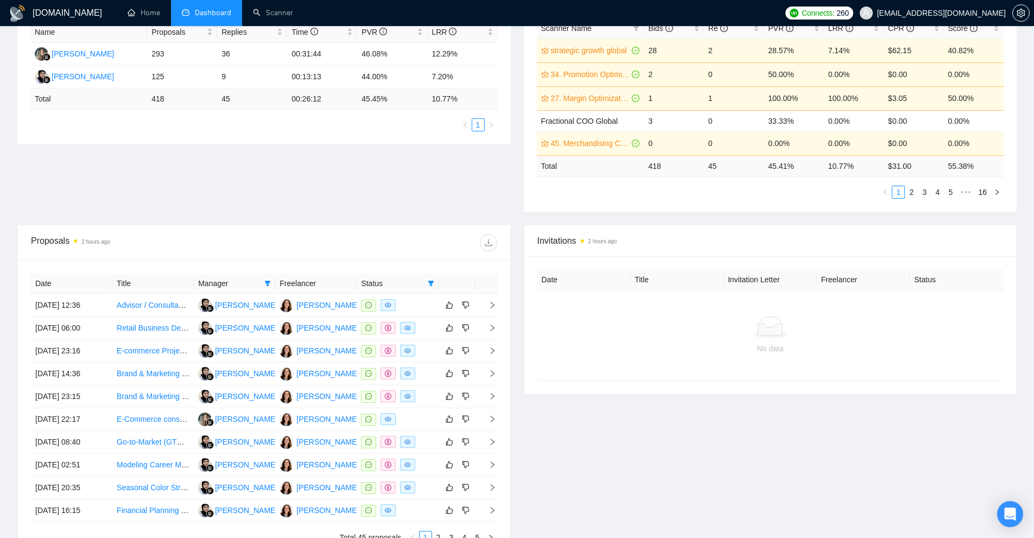
scroll to position [271, 0]
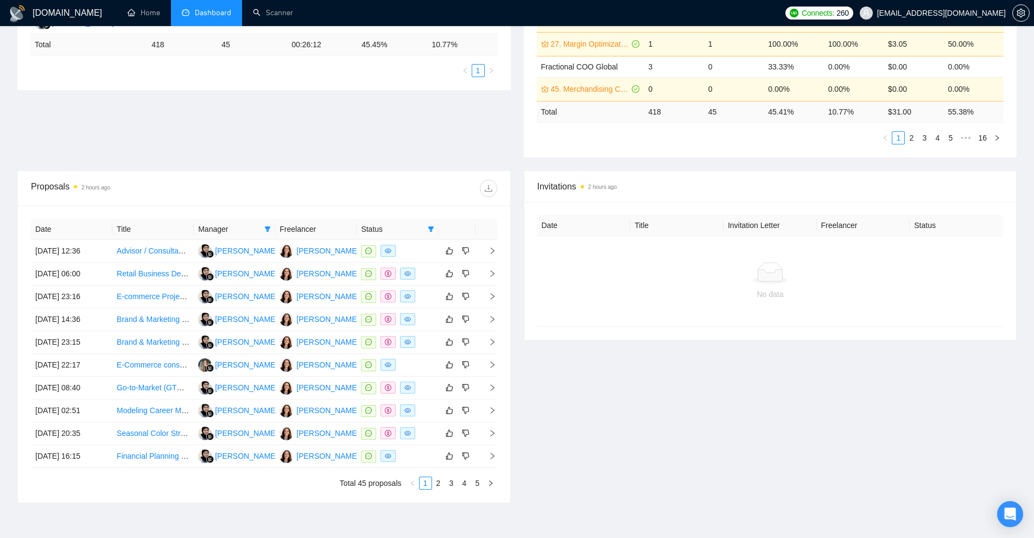
click at [384, 163] on div "Proposal Sending Stats 2 hours ago By manager By Freelancer Name Proposals Repl…" at bounding box center [517, 45] width 1012 height 251
click at [486, 190] on icon "download" at bounding box center [488, 188] width 9 height 9
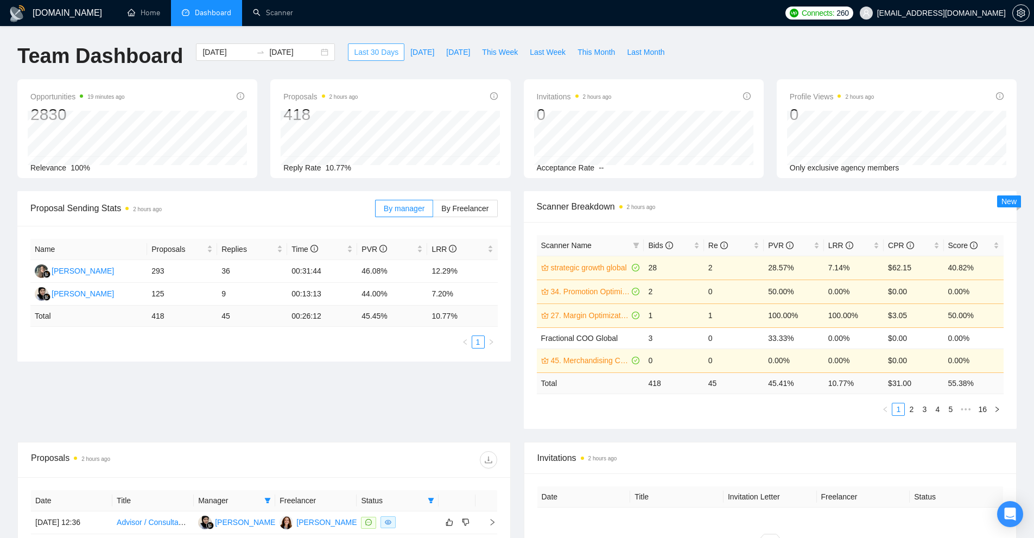
drag, startPoint x: 345, startPoint y: 53, endPoint x: 379, endPoint y: 59, distance: 35.2
click at [384, 56] on span "Last 30 Days" at bounding box center [376, 52] width 44 height 12
